Goal: Find specific page/section: Find specific page/section

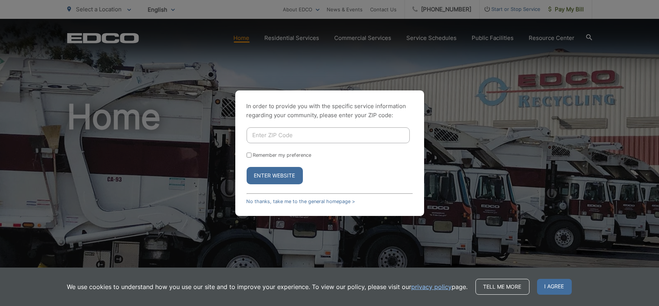
click at [317, 137] on input "Enter ZIP Code" at bounding box center [327, 136] width 163 height 16
type input "92020"
click at [270, 178] on button "Enter Website" at bounding box center [274, 175] width 56 height 17
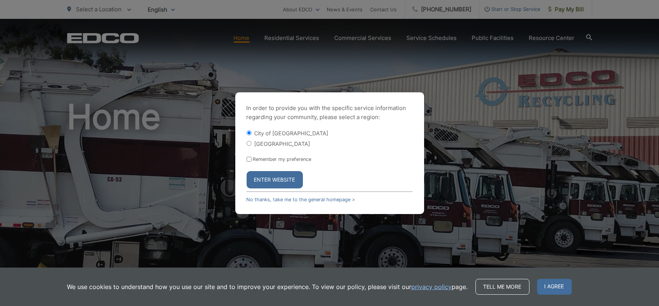
click at [268, 143] on label "[GEOGRAPHIC_DATA]" at bounding box center [282, 144] width 56 height 6
click at [251, 143] on input "[GEOGRAPHIC_DATA]" at bounding box center [248, 143] width 5 height 5
radio input "true"
click at [281, 182] on button "Enter Website" at bounding box center [274, 179] width 56 height 17
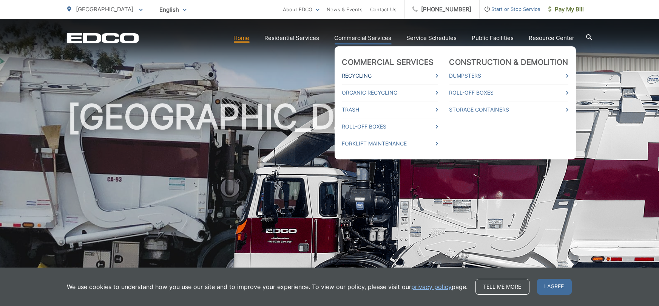
click at [354, 76] on link "Recycling" at bounding box center [390, 75] width 96 height 9
